Goal: Task Accomplishment & Management: Use online tool/utility

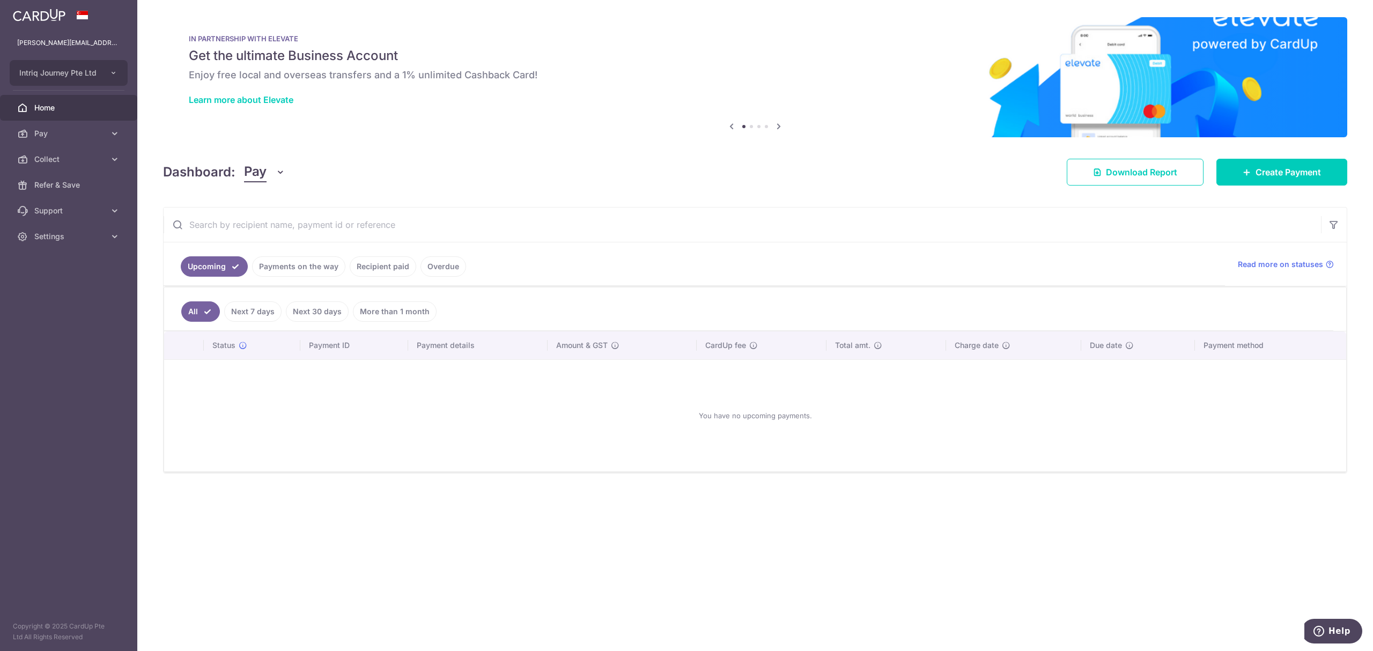
click at [270, 175] on button "Pay" at bounding box center [264, 172] width 41 height 20
click at [268, 226] on link "Collect" at bounding box center [301, 228] width 112 height 26
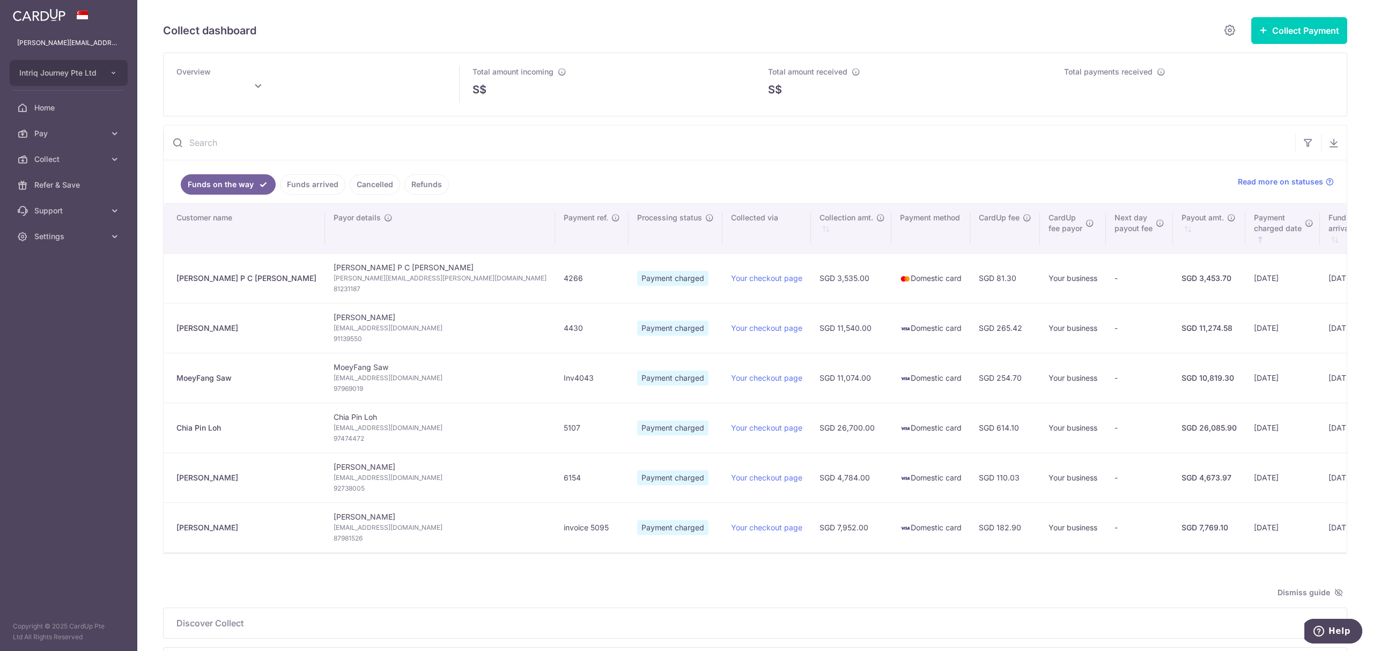
type input "[DATE]"
